Goal: Task Accomplishment & Management: Manage account settings

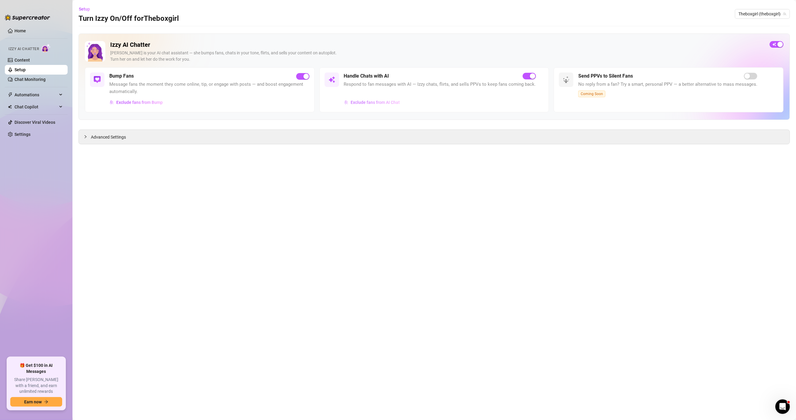
click at [369, 99] on button "Exclude fans from AI Chat" at bounding box center [372, 102] width 56 height 10
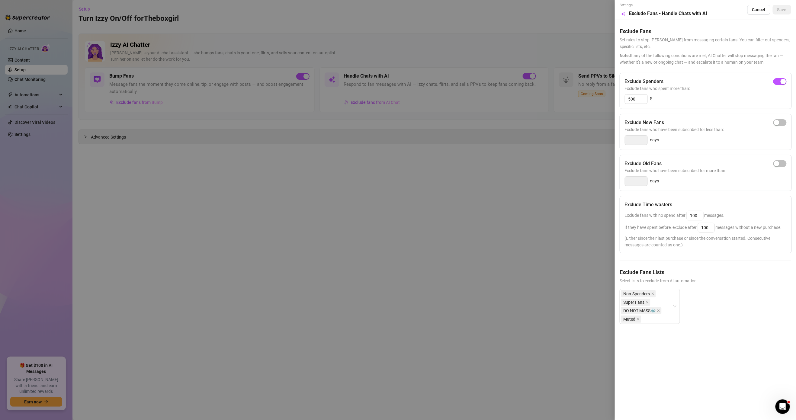
drag, startPoint x: 598, startPoint y: 222, endPoint x: 584, endPoint y: 211, distance: 17.4
click at [598, 222] on div at bounding box center [398, 210] width 796 height 420
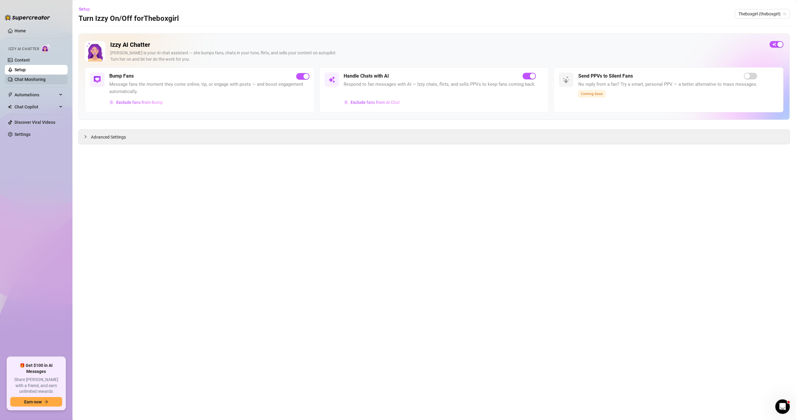
click at [28, 80] on link "Chat Monitoring" at bounding box center [29, 79] width 31 height 5
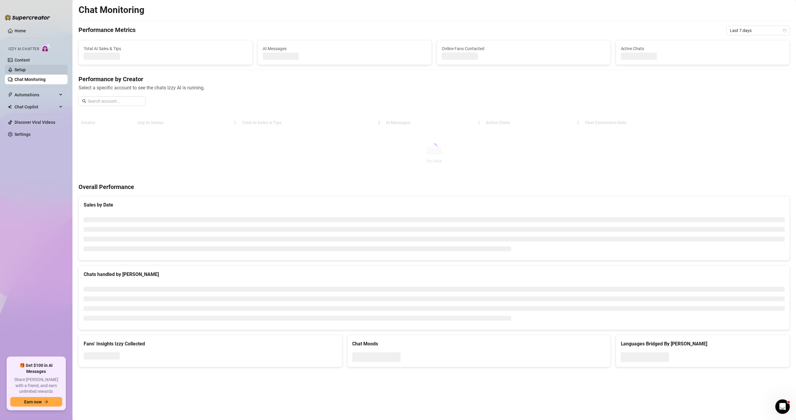
click at [26, 67] on link "Setup" at bounding box center [19, 69] width 11 height 5
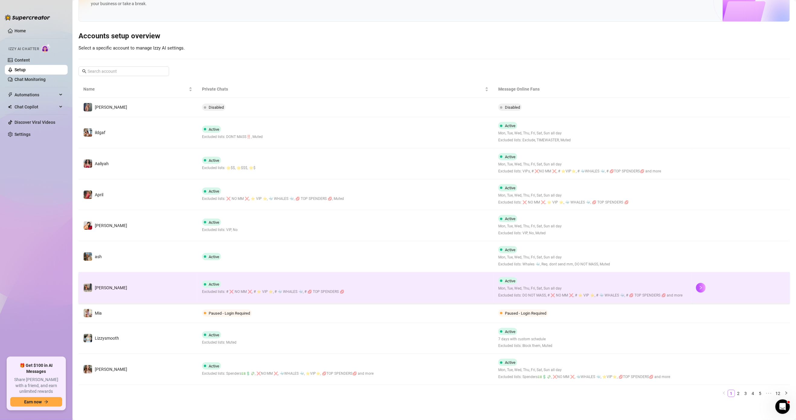
scroll to position [42, 0]
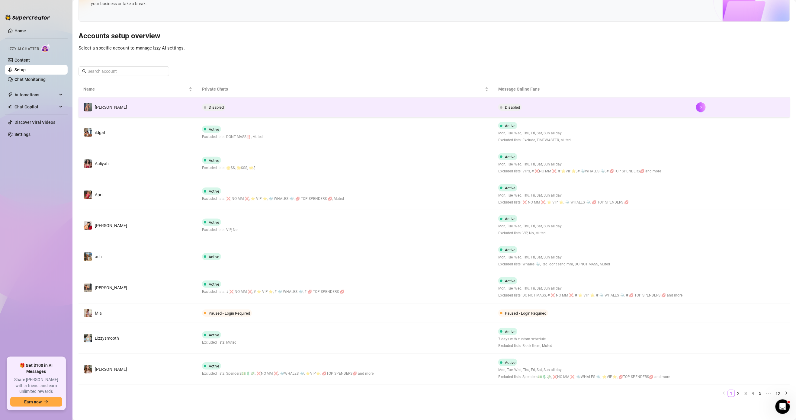
click at [356, 99] on td "Disabled" at bounding box center [345, 107] width 296 height 20
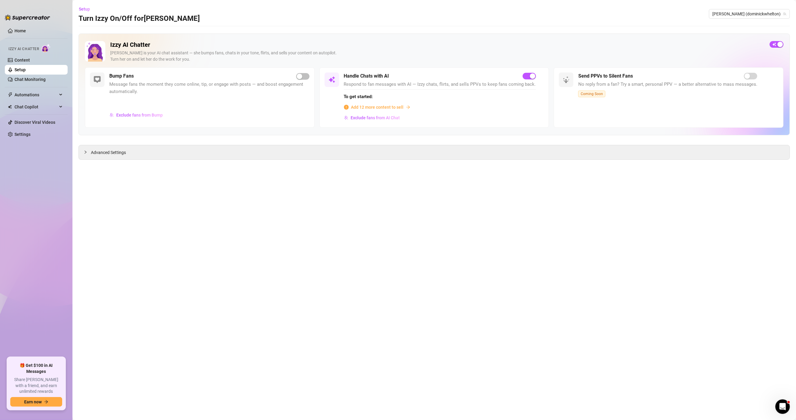
click at [391, 108] on span "Add 12 more content to sell" at bounding box center [377, 107] width 53 height 7
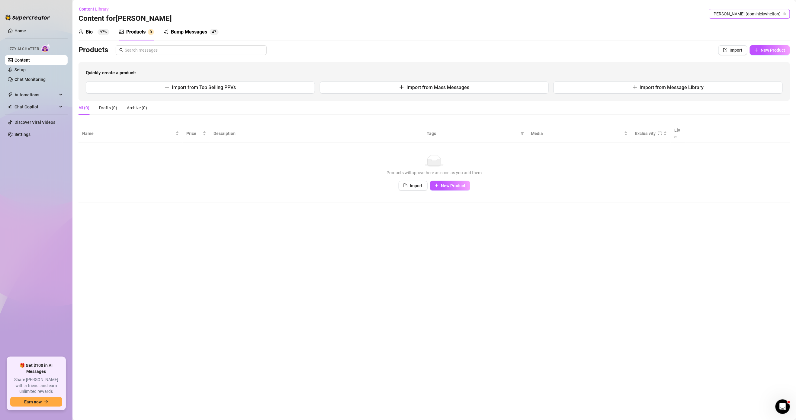
click at [747, 14] on span "[PERSON_NAME] (dominickwhelton)" at bounding box center [749, 13] width 74 height 9
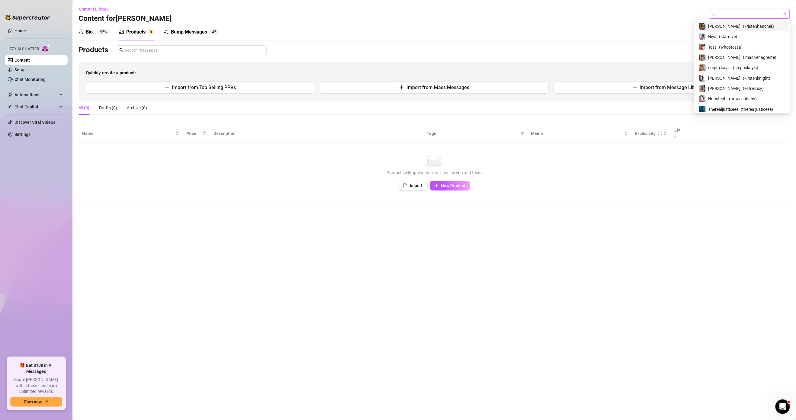
type input "sta"
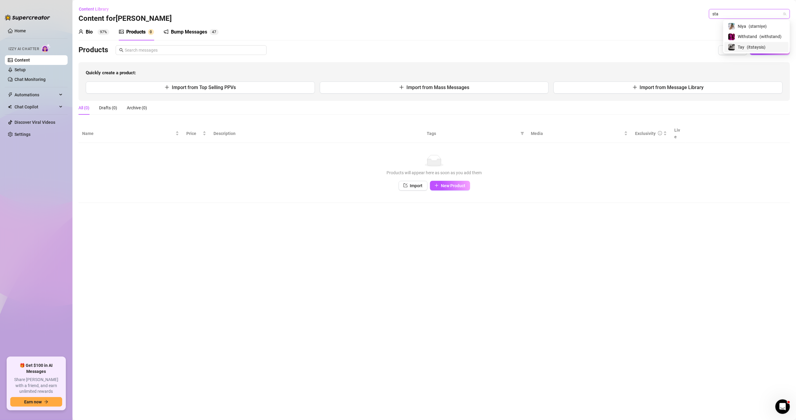
click at [768, 43] on div "Tay️ ( itstaysis )" at bounding box center [756, 46] width 57 height 7
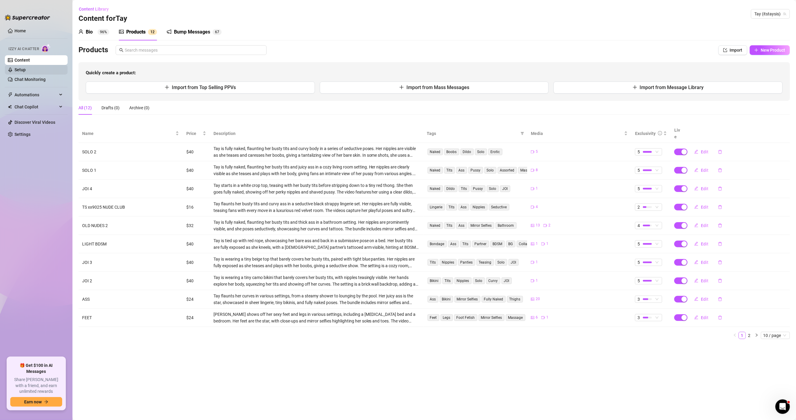
click at [26, 71] on link "Setup" at bounding box center [19, 69] width 11 height 5
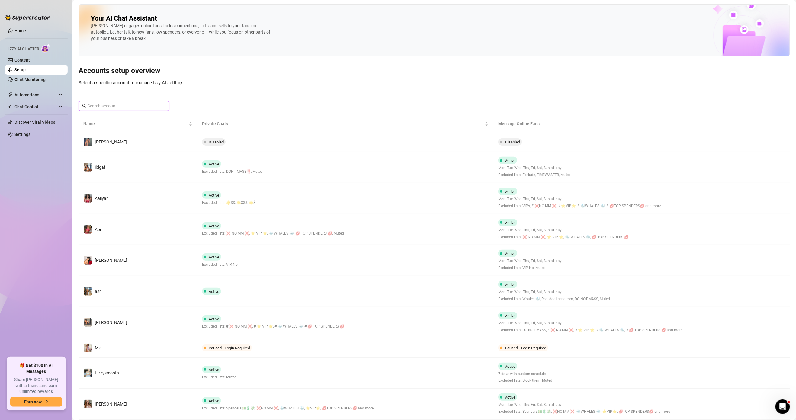
click at [156, 108] on input "text" at bounding box center [124, 106] width 73 height 7
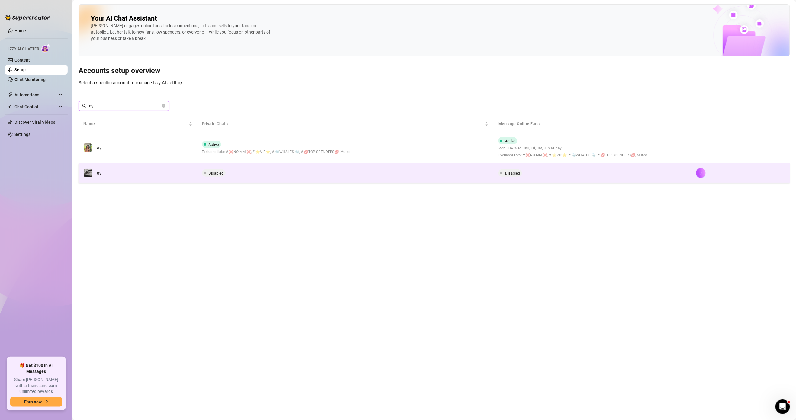
type input "tay"
click at [319, 181] on td "Disabled" at bounding box center [345, 173] width 296 height 20
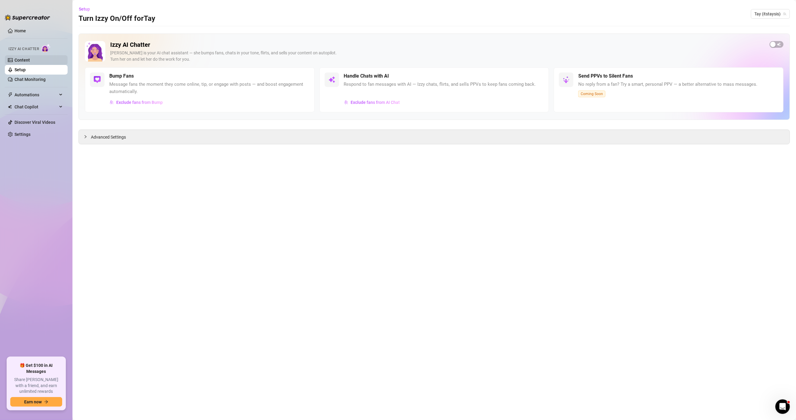
click at [28, 59] on link "Content" at bounding box center [21, 60] width 15 height 5
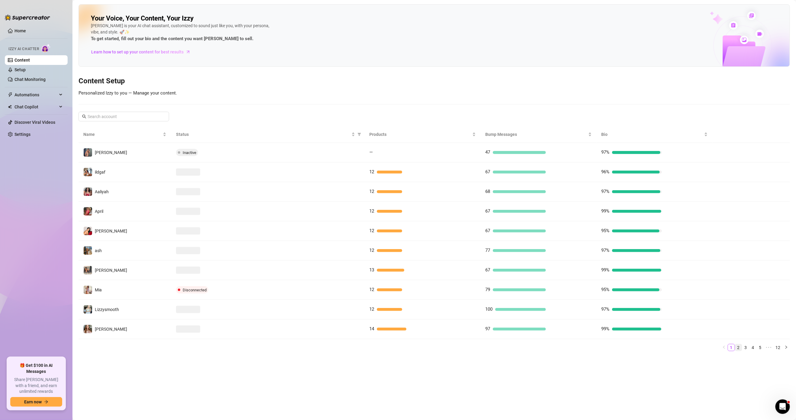
click at [739, 351] on link "2" at bounding box center [738, 347] width 7 height 7
click at [747, 349] on link "3" at bounding box center [745, 347] width 7 height 7
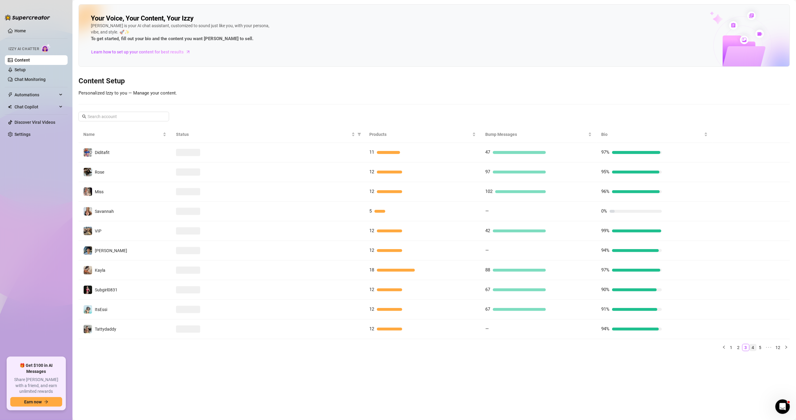
click at [753, 349] on link "4" at bounding box center [752, 347] width 7 height 7
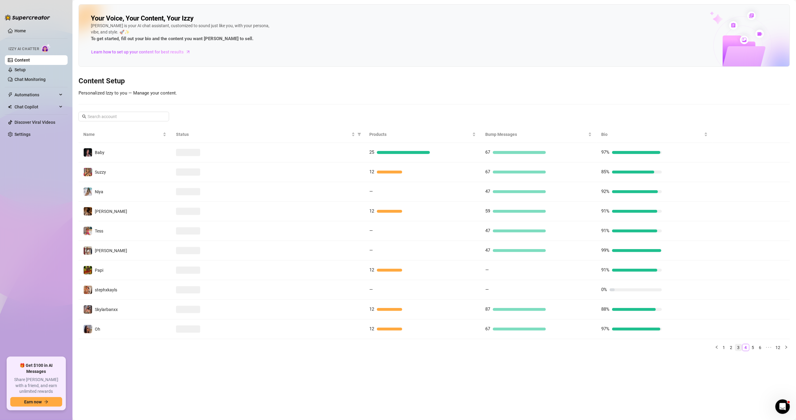
click at [739, 351] on link "3" at bounding box center [738, 347] width 7 height 7
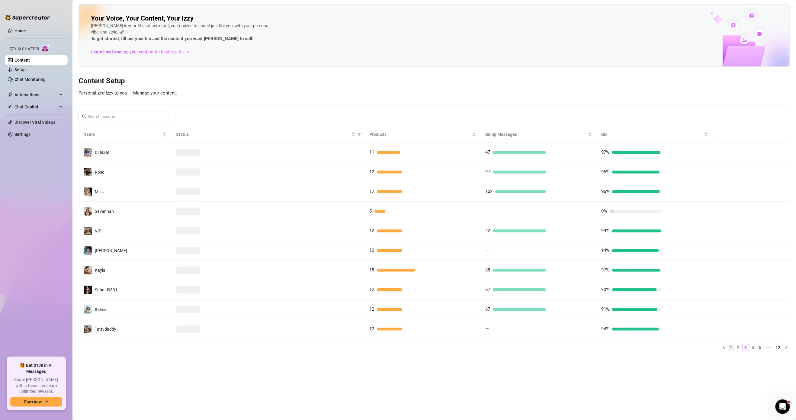
click at [731, 351] on link "1" at bounding box center [731, 347] width 7 height 7
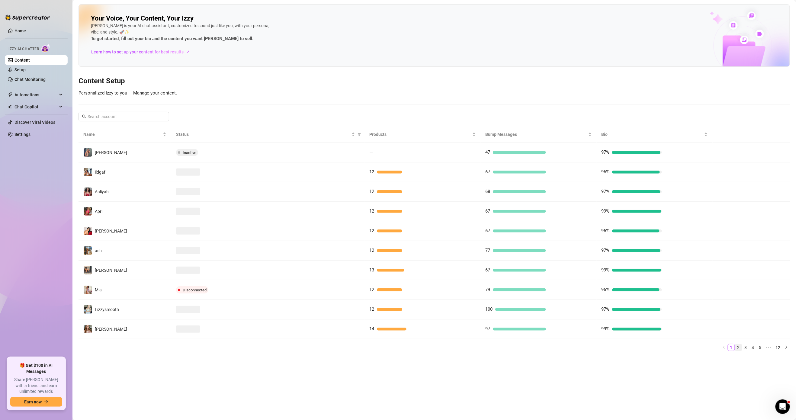
click at [739, 351] on link "2" at bounding box center [738, 347] width 7 height 7
click at [745, 351] on link "3" at bounding box center [745, 347] width 7 height 7
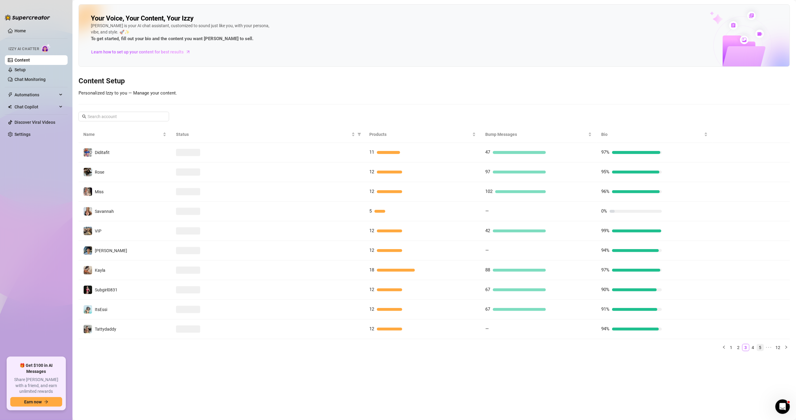
click at [757, 350] on link "5" at bounding box center [760, 347] width 7 height 7
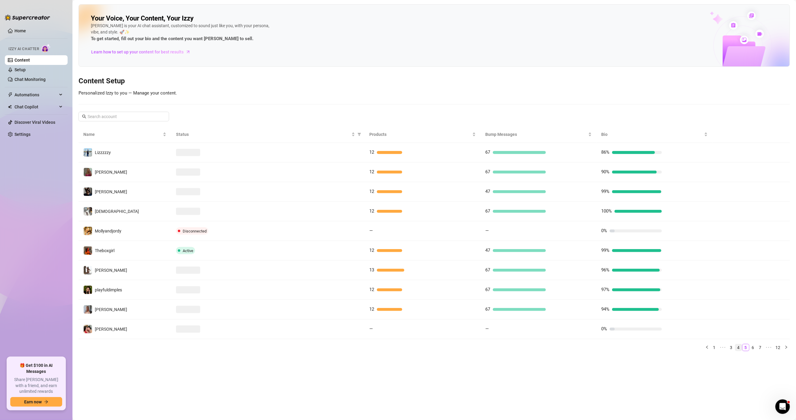
click at [737, 348] on link "4" at bounding box center [738, 347] width 7 height 7
